Goal: Information Seeking & Learning: Learn about a topic

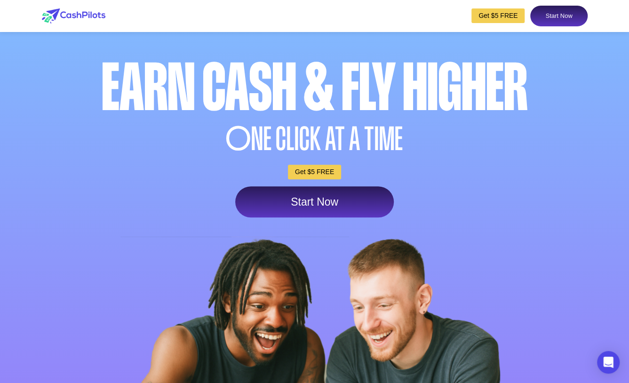
scroll to position [4508, 0]
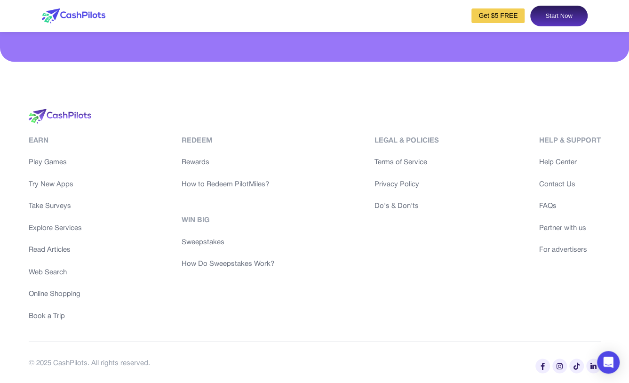
drag, startPoint x: 632, startPoint y: 21, endPoint x: 610, endPoint y: 393, distance: 372.8
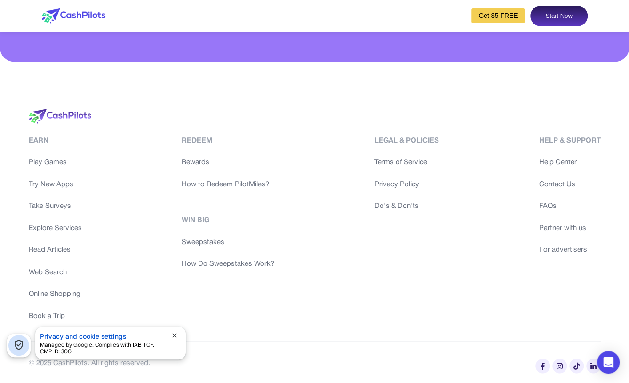
click at [560, 182] on link "Contact Us" at bounding box center [570, 184] width 62 height 11
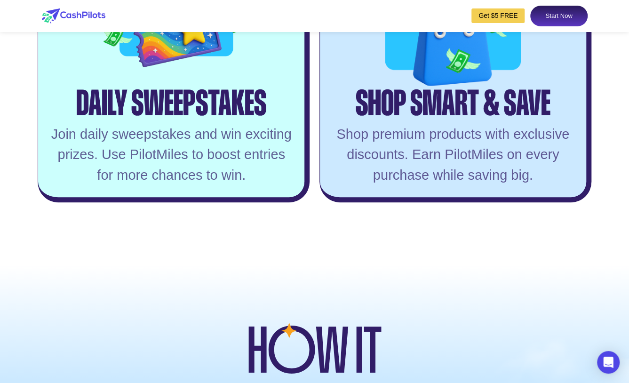
scroll to position [4508, 0]
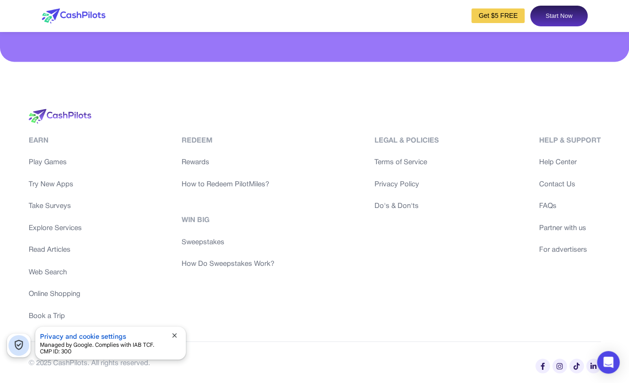
click at [55, 246] on link "Read Articles" at bounding box center [55, 250] width 53 height 11
